Goal: Transaction & Acquisition: Purchase product/service

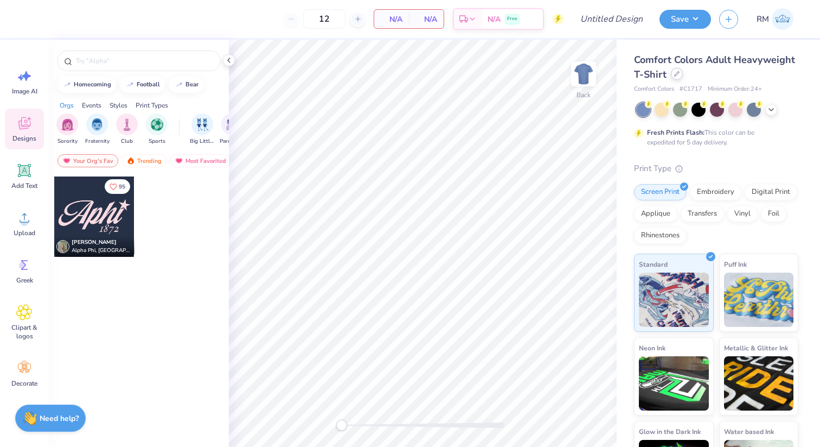
click at [674, 77] on div at bounding box center [677, 74] width 12 height 12
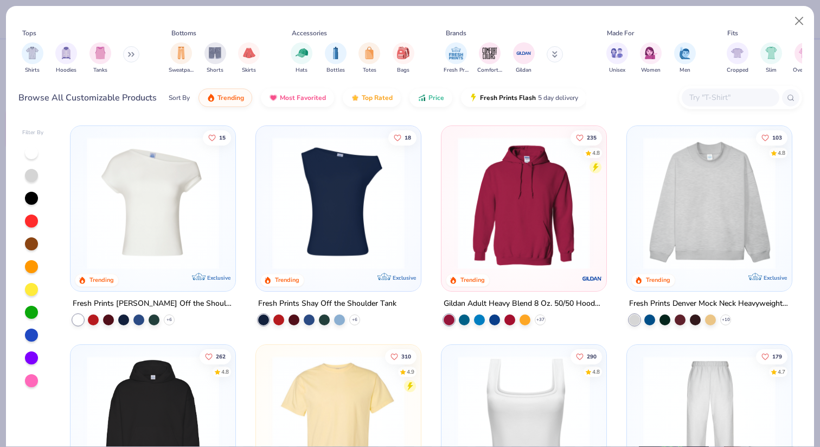
click at [551, 54] on button at bounding box center [555, 54] width 16 height 16
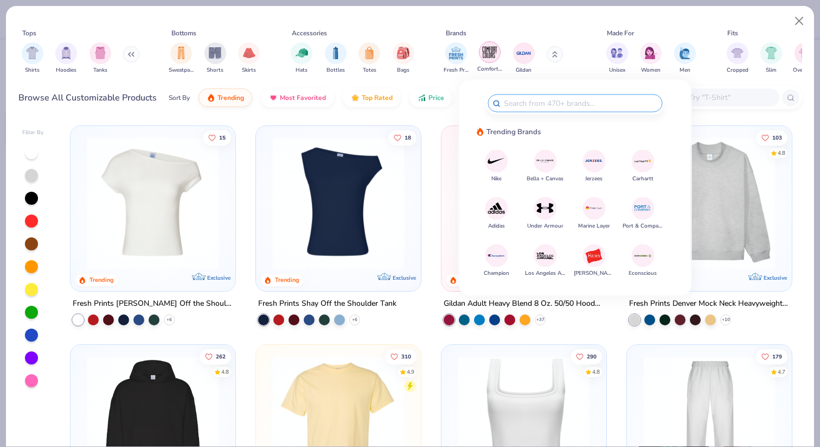
click at [489, 54] on img "filter for Comfort Colors" at bounding box center [490, 52] width 16 height 16
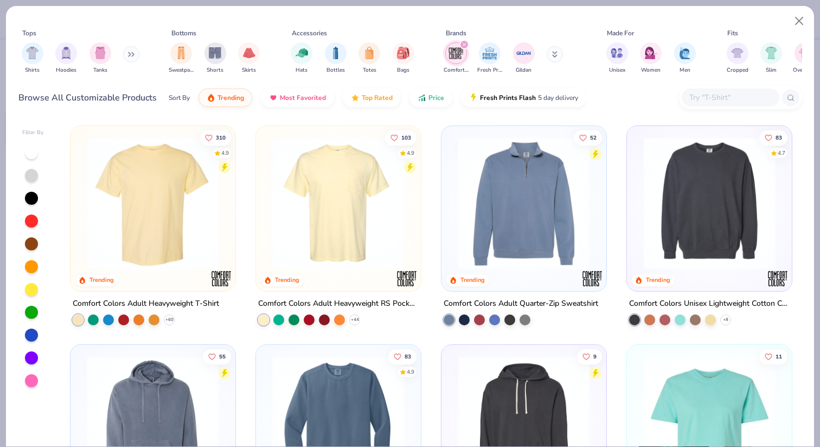
click at [381, 236] on img at bounding box center [338, 203] width 143 height 132
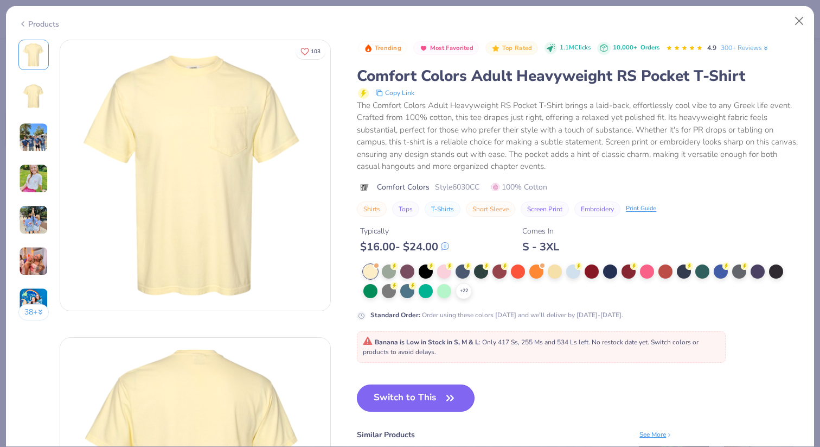
click at [451, 390] on icon "button" at bounding box center [450, 397] width 15 height 15
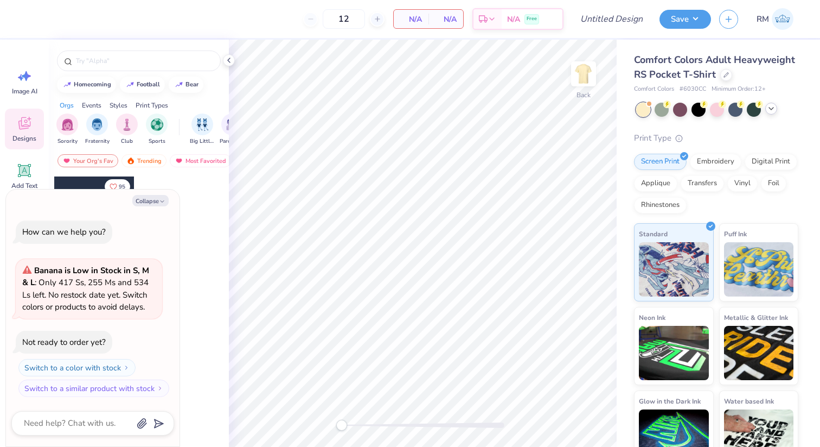
click at [776, 109] on div at bounding box center [772, 109] width 12 height 12
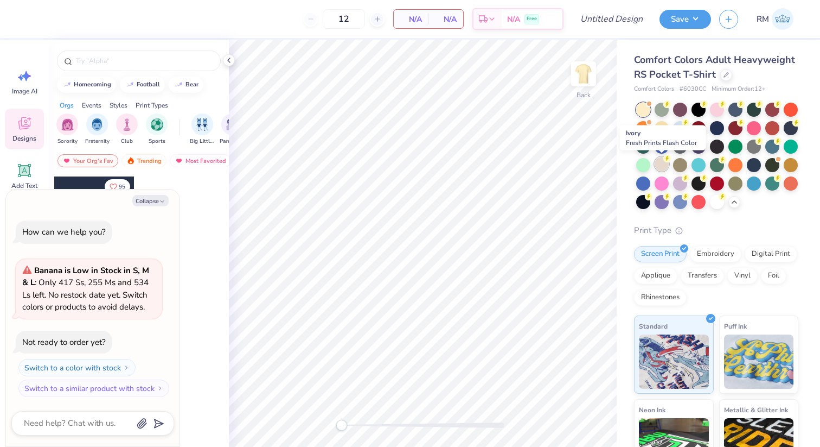
click at [659, 166] on div at bounding box center [662, 164] width 14 height 14
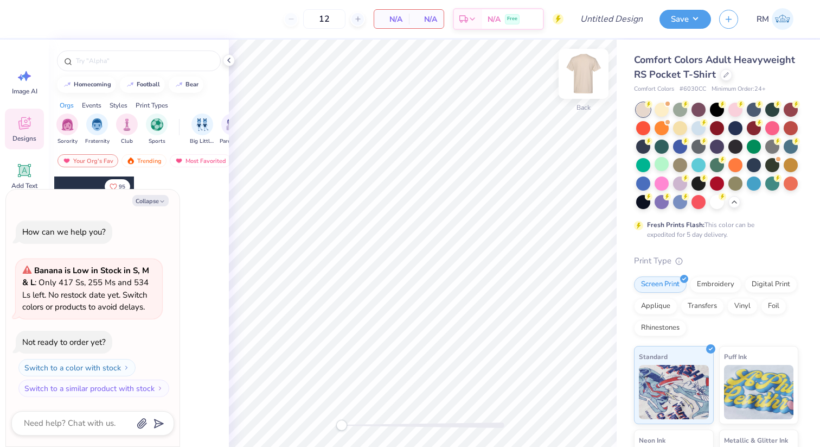
click at [595, 88] on img at bounding box center [583, 73] width 43 height 43
click at [151, 199] on button "Collapse" at bounding box center [150, 200] width 36 height 11
type textarea "x"
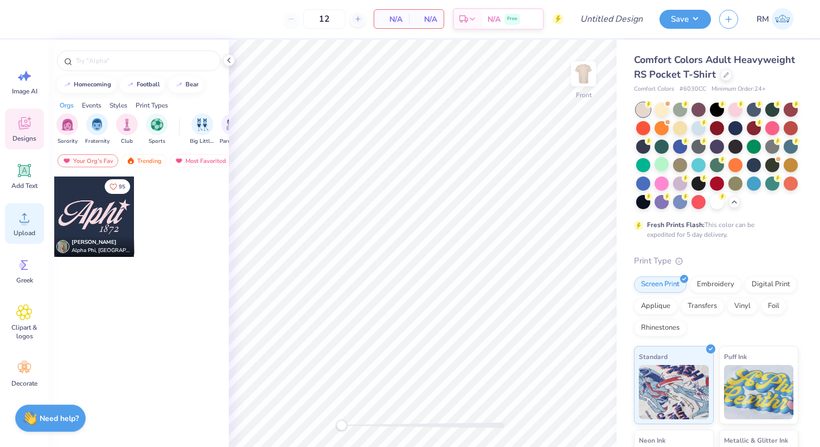
click at [34, 235] on span "Upload" at bounding box center [25, 232] width 22 height 9
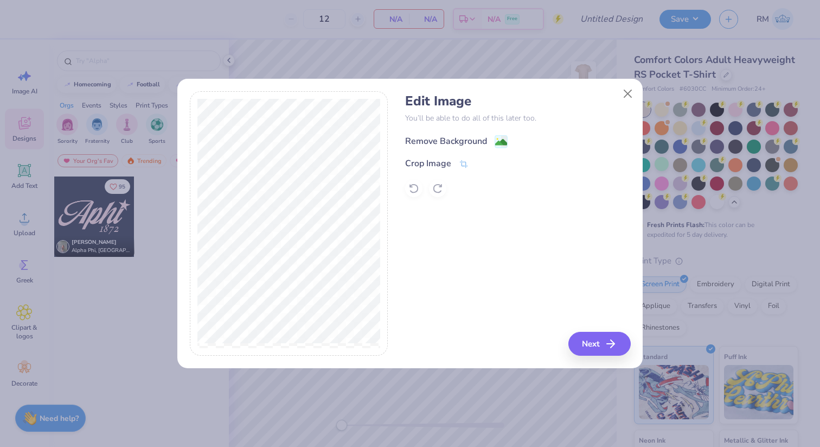
click at [496, 144] on image at bounding box center [501, 142] width 12 height 12
click at [629, 96] on button "Close" at bounding box center [628, 94] width 21 height 21
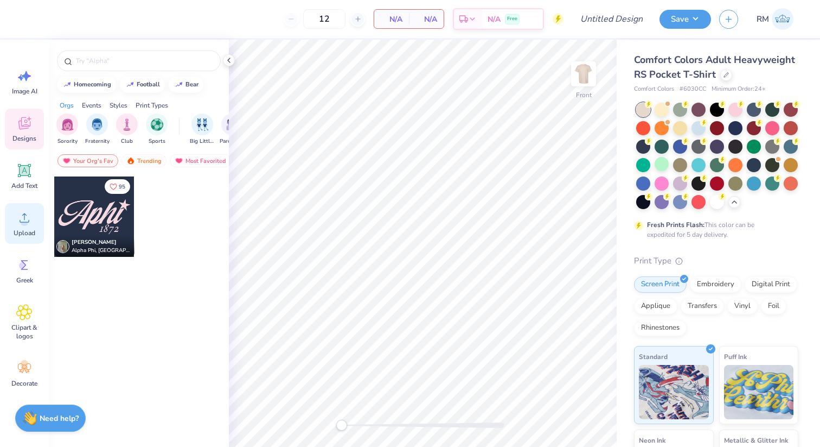
click at [28, 232] on span "Upload" at bounding box center [25, 232] width 22 height 9
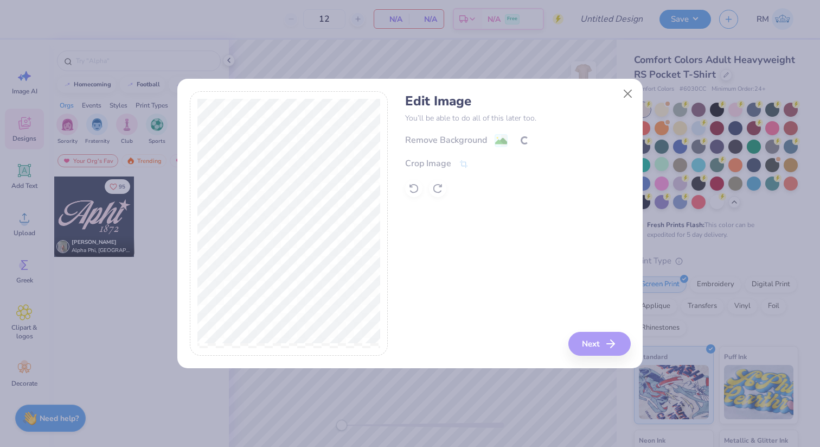
click at [595, 345] on div "Edit Image You’ll be able to do all of this later too. Remove Background Crop I…" at bounding box center [517, 223] width 225 height 265
click at [587, 351] on div "Edit Image You’ll be able to do all of this later too. Remove Background Crop I…" at bounding box center [517, 223] width 225 height 265
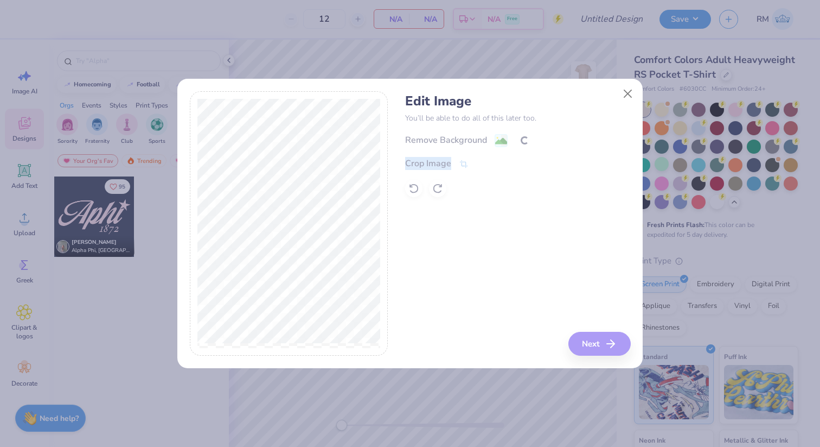
click at [587, 351] on div "Edit Image You’ll be able to do all of this later too. Remove Background Crop I…" at bounding box center [517, 223] width 225 height 265
click at [591, 340] on div "Edit Image You’ll be able to do all of this later too. Remove Background Crop I…" at bounding box center [517, 223] width 225 height 265
click at [611, 341] on icon "button" at bounding box center [614, 343] width 13 height 13
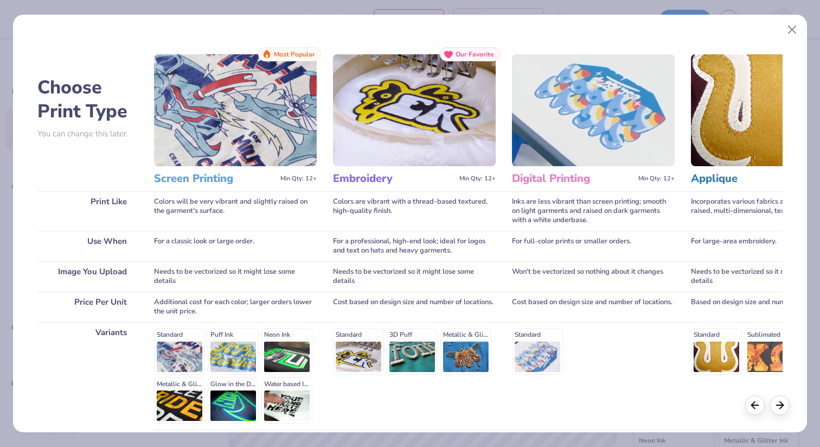
scroll to position [94, 0]
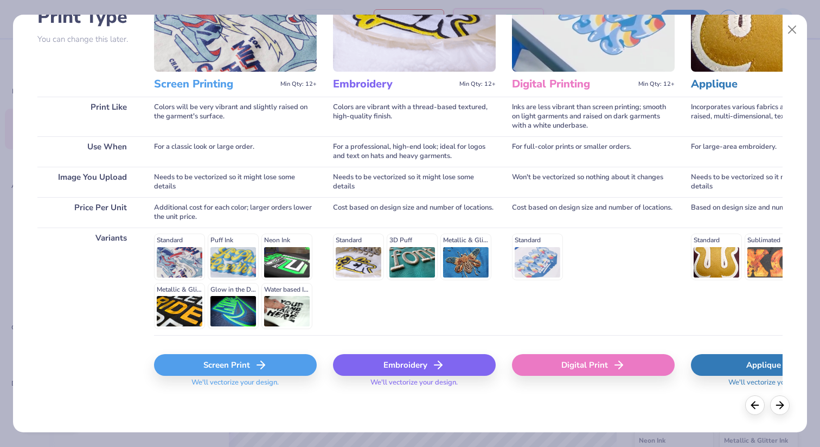
click at [215, 359] on div "Screen Print" at bounding box center [235, 365] width 163 height 22
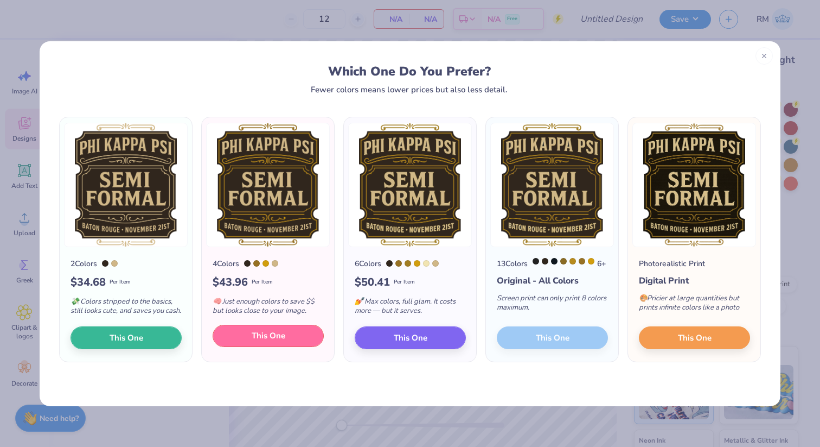
click at [243, 342] on button "This One" at bounding box center [268, 335] width 111 height 23
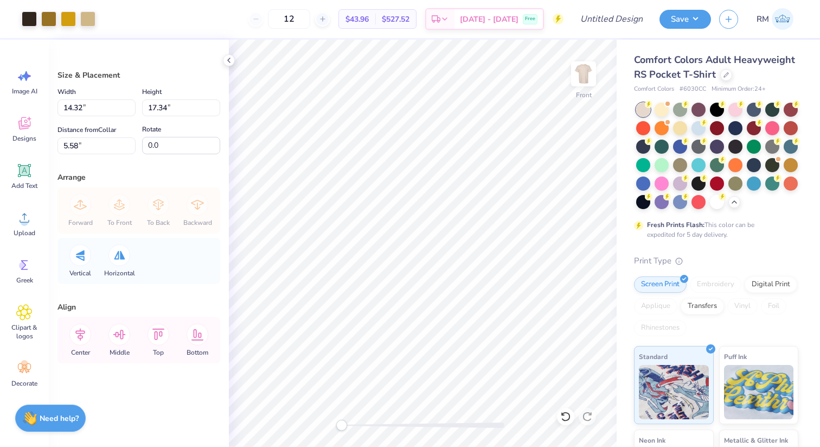
type input "10.86"
type input "13.15"
type input "9.77"
drag, startPoint x: 321, startPoint y: 22, endPoint x: 291, endPoint y: 22, distance: 29.8
click at [291, 22] on input "12" at bounding box center [289, 19] width 42 height 20
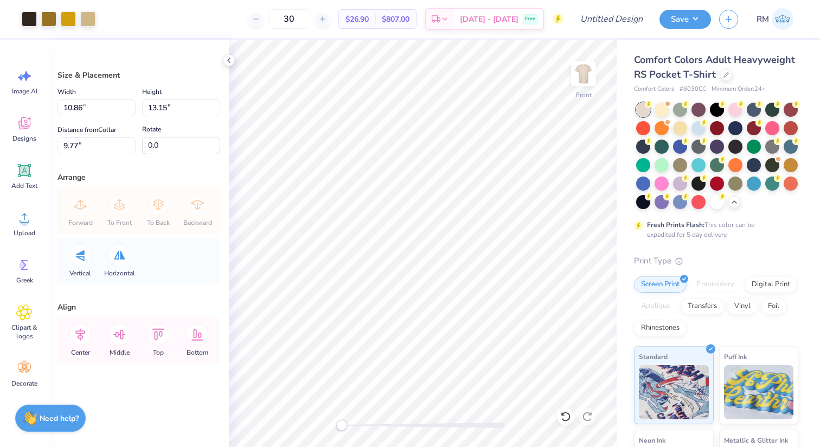
type input "30"
type input "11.09"
type input "13.42"
